Goal: Check status

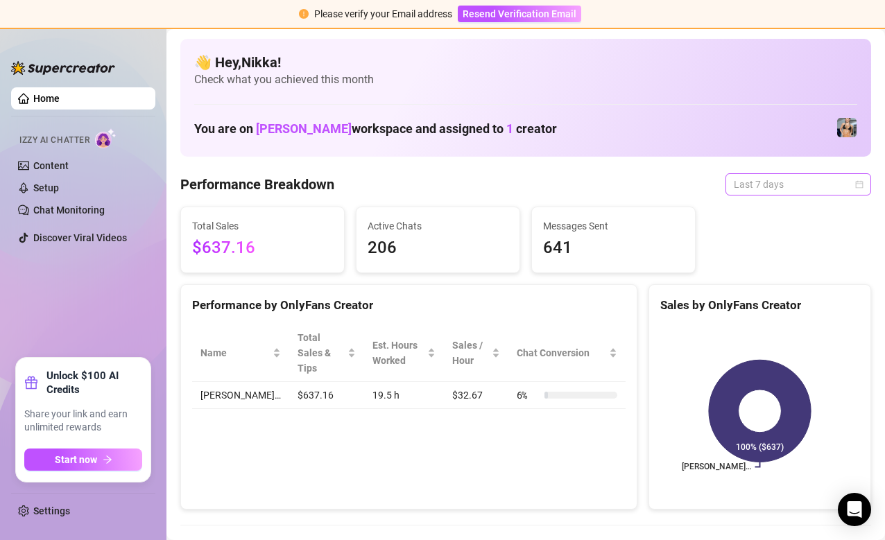
click at [853, 185] on span "Last 7 days" at bounding box center [798, 184] width 129 height 21
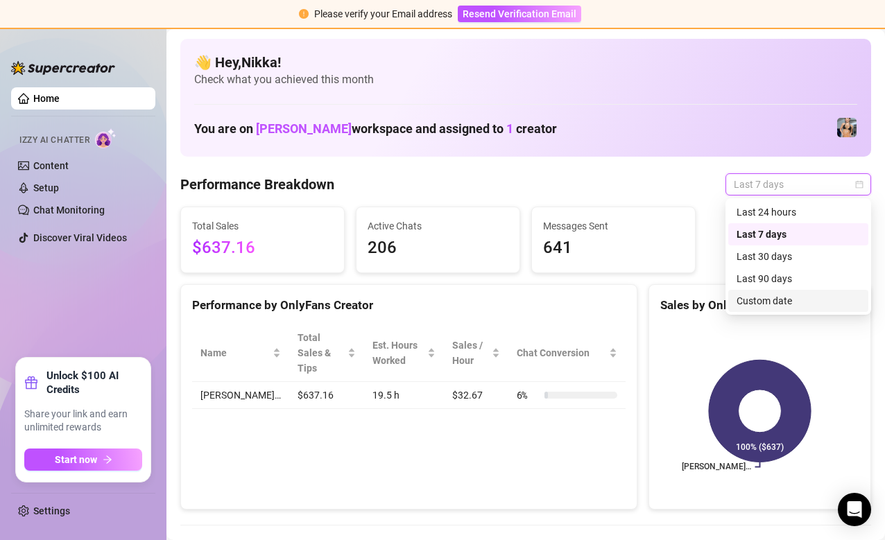
click at [768, 300] on div "Custom date" at bounding box center [797, 300] width 123 height 15
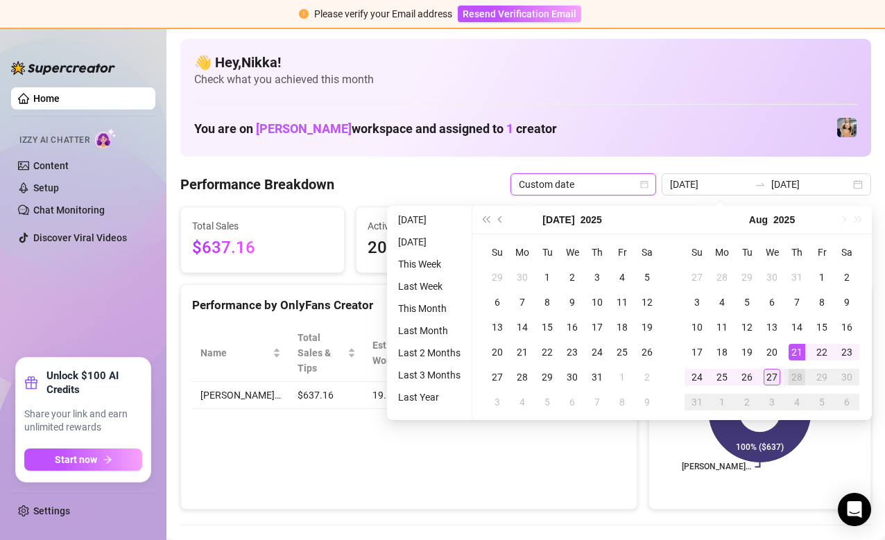
type input "[DATE]"
click at [770, 374] on div "27" at bounding box center [771, 377] width 17 height 17
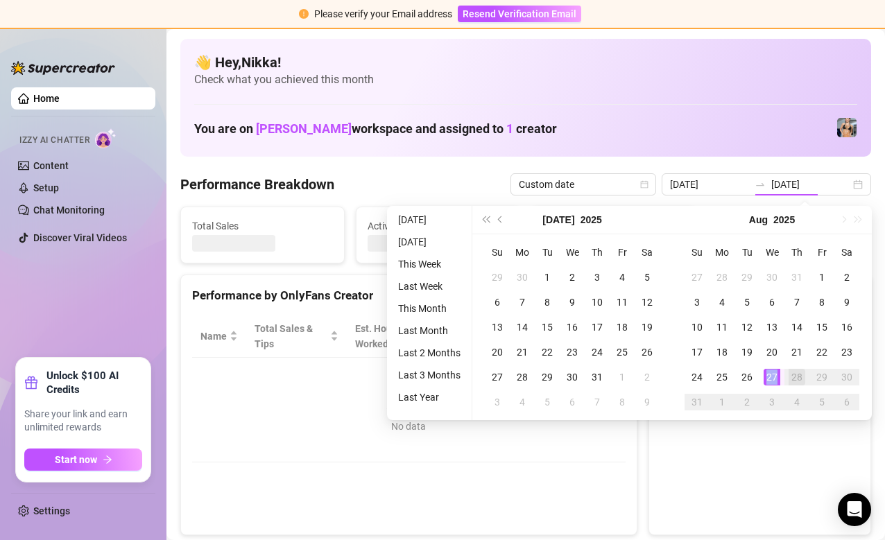
type input "[DATE]"
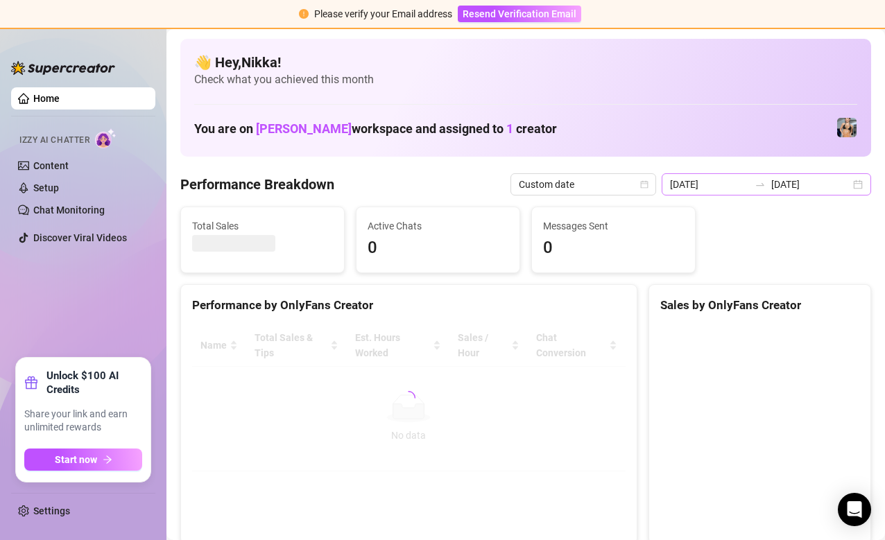
click at [860, 187] on div "[DATE] [DATE]" at bounding box center [765, 184] width 209 height 22
click at [648, 139] on div "You are on [PERSON_NAME] workspace and assigned to 1 creator" at bounding box center [525, 128] width 663 height 30
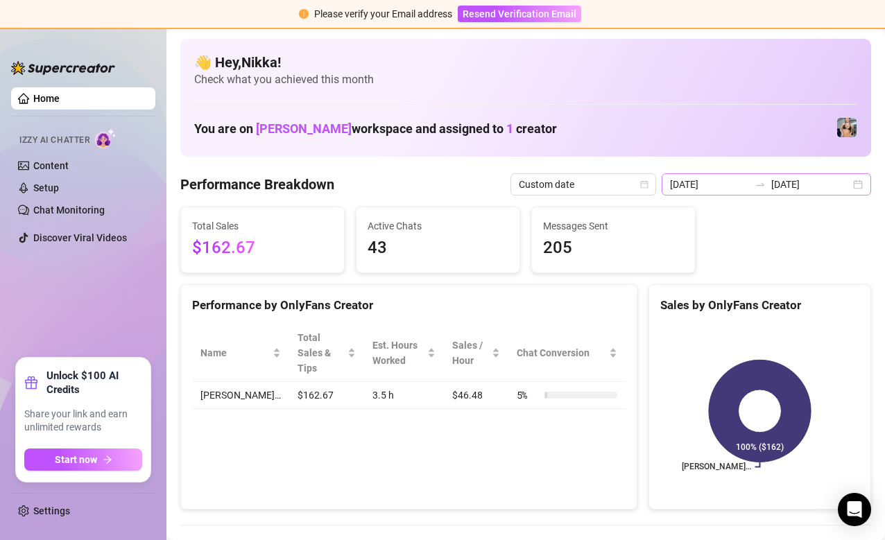
click at [861, 183] on div "[DATE] [DATE]" at bounding box center [765, 184] width 209 height 22
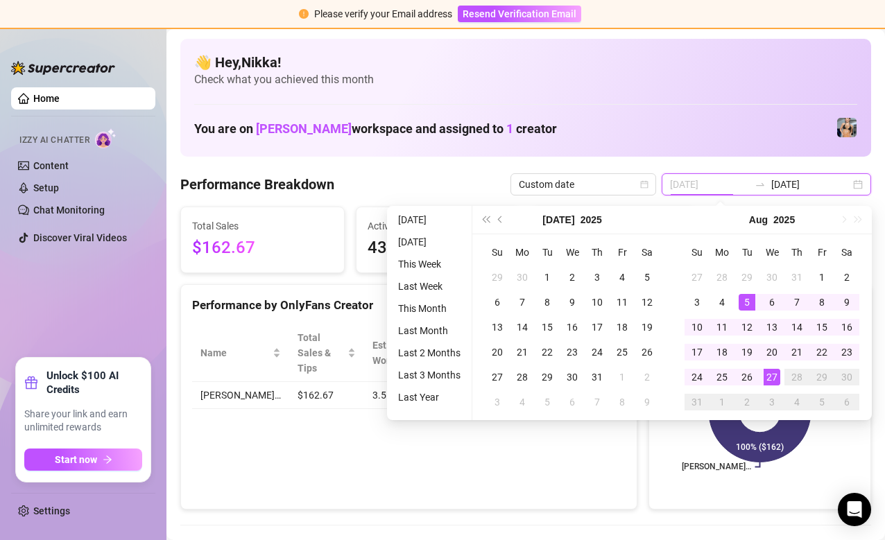
type input "[DATE]"
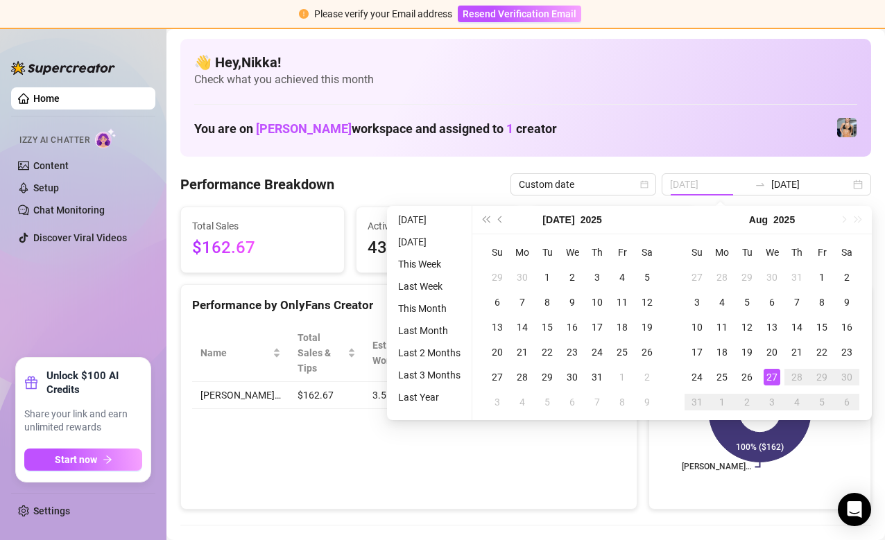
click at [771, 370] on div "27" at bounding box center [771, 377] width 17 height 17
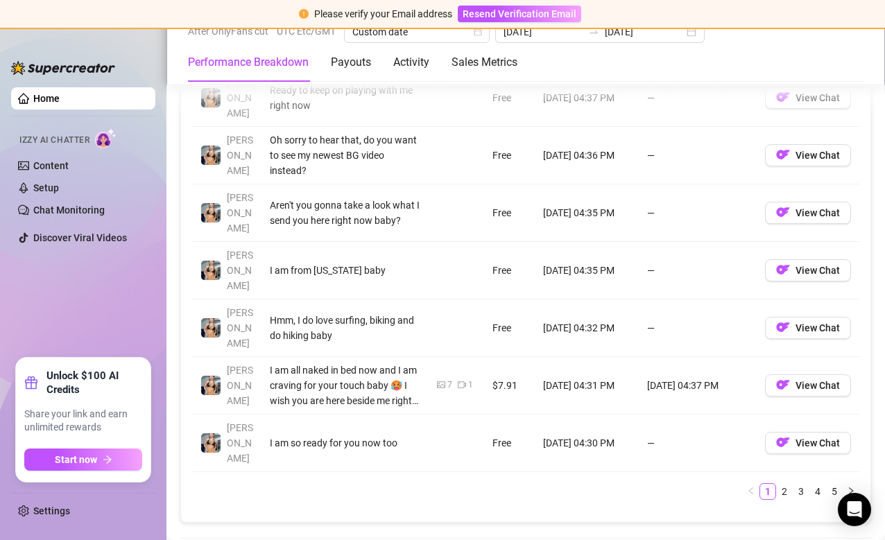
scroll to position [1600, 0]
